Goal: Task Accomplishment & Management: Manage account settings

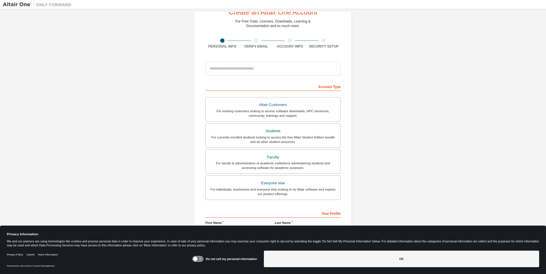
scroll to position [59, 0]
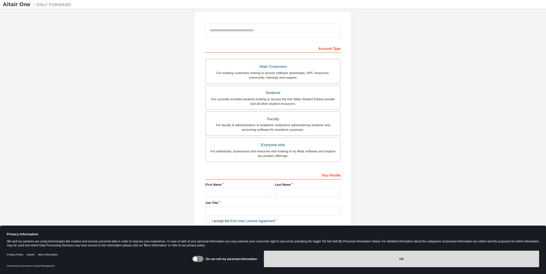
click at [429, 261] on button "OK" at bounding box center [401, 259] width 275 height 17
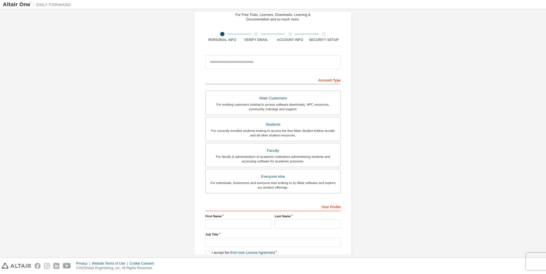
scroll to position [0, 0]
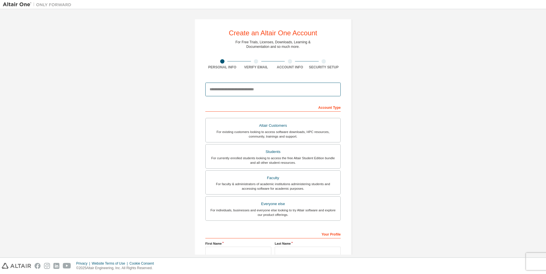
click at [229, 88] on input "email" at bounding box center [272, 90] width 135 height 14
click at [26, 5] on img at bounding box center [38, 5] width 71 height 6
click at [60, 5] on img at bounding box center [38, 5] width 71 height 6
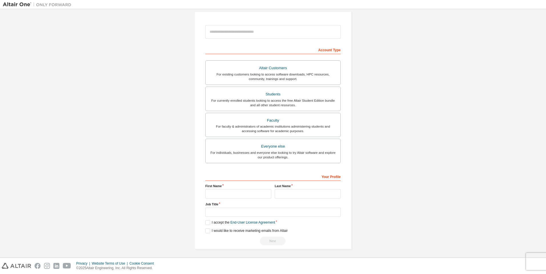
scroll to position [59, 0]
click at [16, 267] on img at bounding box center [16, 266] width 29 height 6
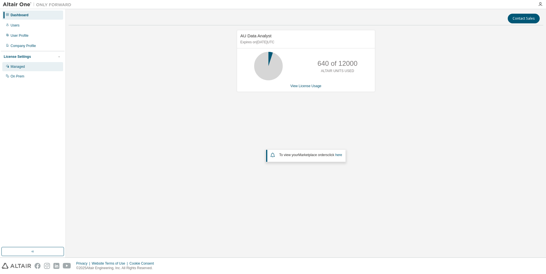
click at [27, 67] on div "Managed" at bounding box center [32, 66] width 61 height 9
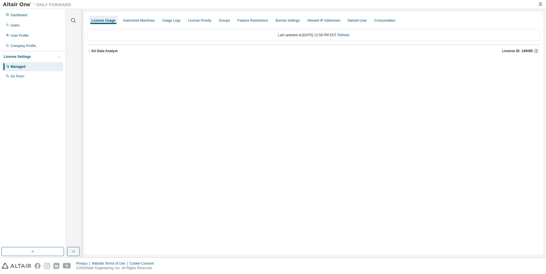
click at [90, 51] on icon "button" at bounding box center [89, 50] width 3 height 3
